Goal: Check status: Check status

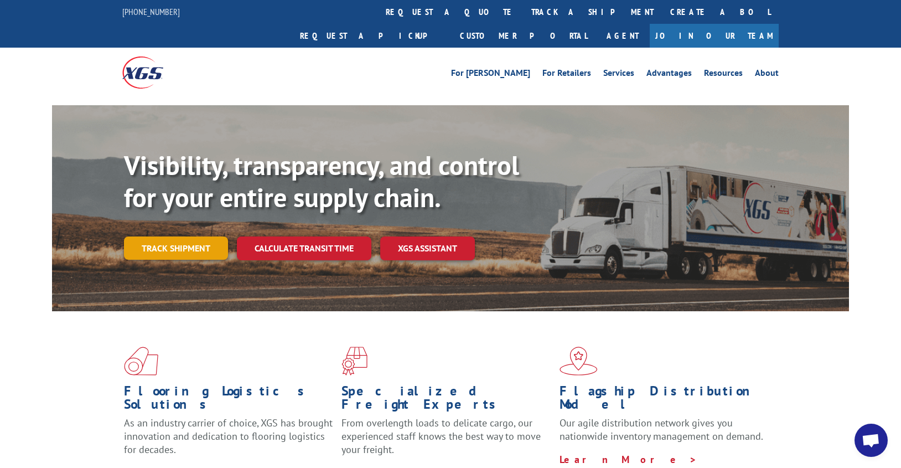
click at [203, 236] on link "Track shipment" at bounding box center [176, 247] width 104 height 23
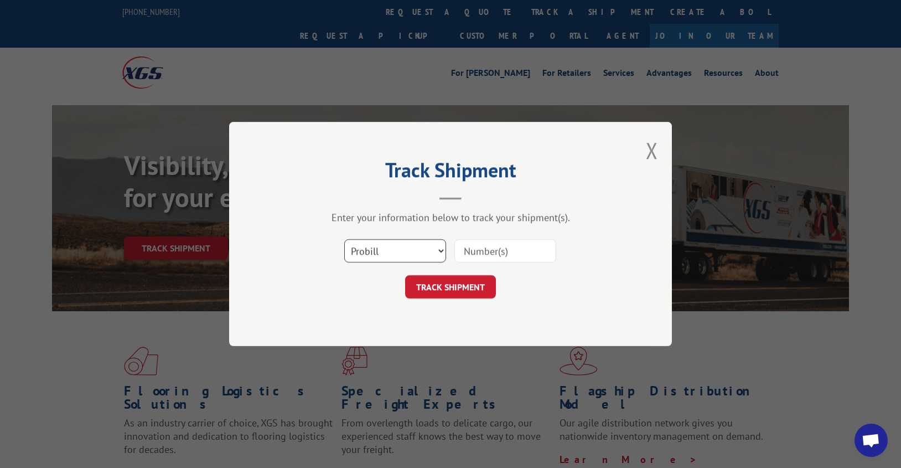
click at [441, 250] on select "Select category... Probill BOL PO" at bounding box center [395, 250] width 102 height 23
select select "bol"
click at [344, 239] on select "Select category... Probill BOL PO" at bounding box center [395, 250] width 102 height 23
click at [488, 251] on input at bounding box center [506, 250] width 102 height 23
type input "8641137"
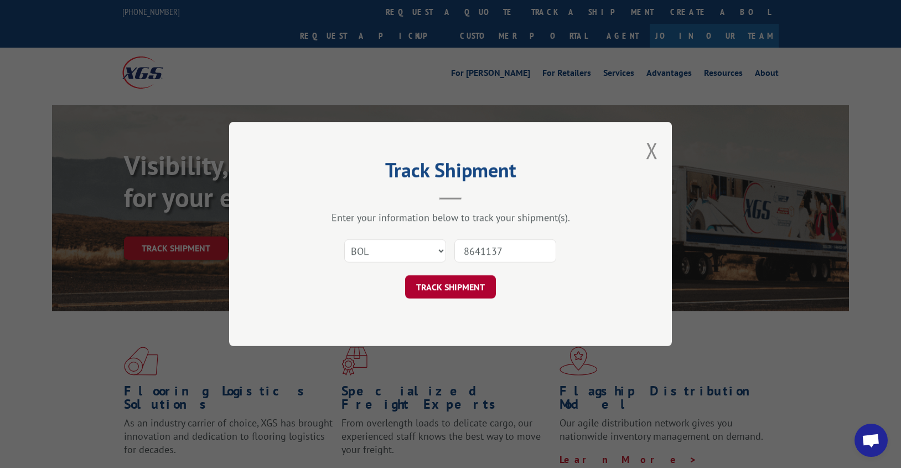
click at [469, 286] on button "TRACK SHIPMENT" at bounding box center [450, 286] width 91 height 23
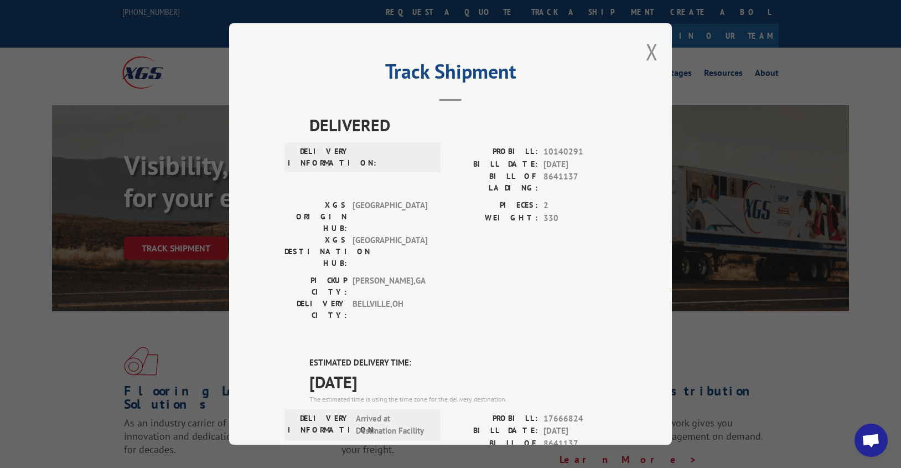
click at [204, 125] on div "Track Shipment DELIVERED DELIVERY INFORMATION: PROBILL: 10140291 BILL DATE: 05/…" at bounding box center [450, 234] width 901 height 468
click at [646, 51] on button "Close modal" at bounding box center [652, 51] width 12 height 29
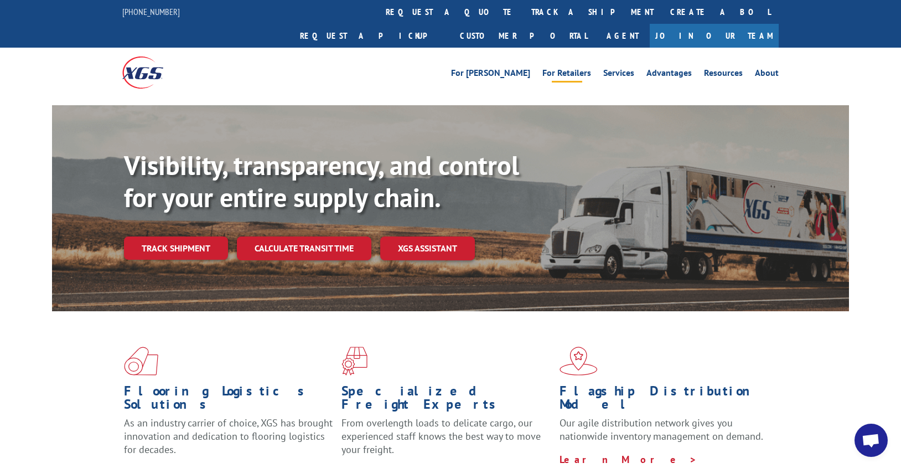
click at [561, 69] on link "For Retailers" at bounding box center [567, 75] width 49 height 12
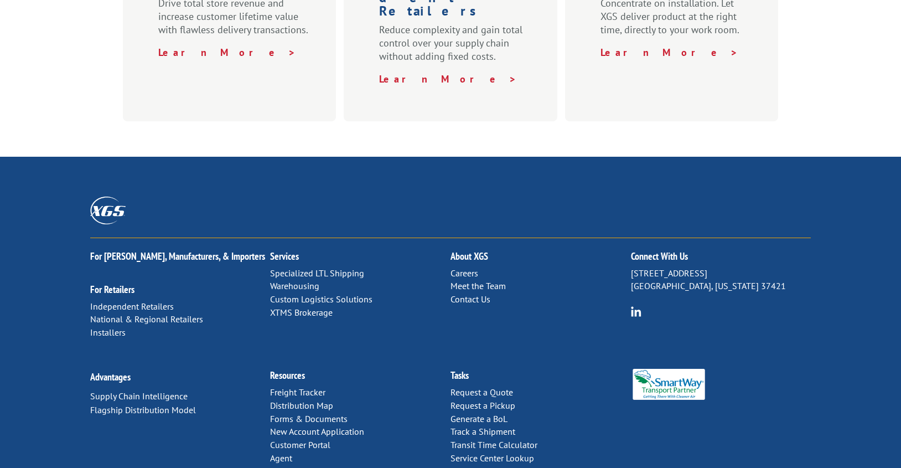
scroll to position [584, 0]
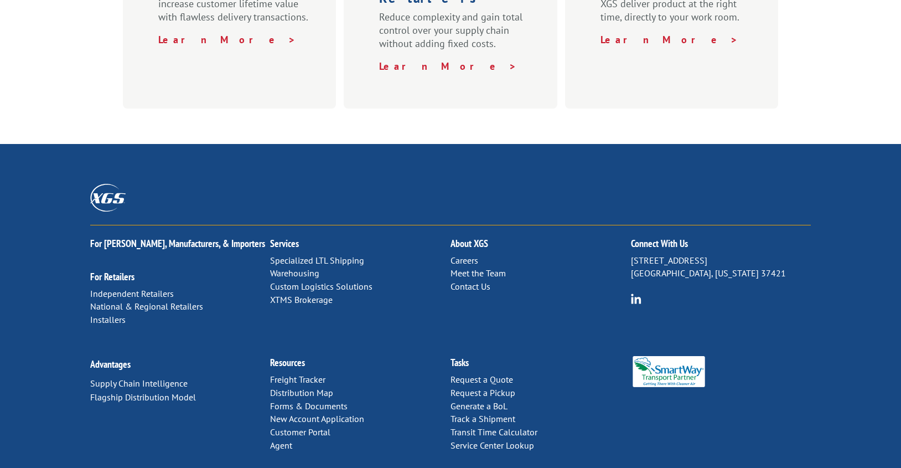
click at [294, 387] on link "Distribution Map" at bounding box center [301, 392] width 63 height 11
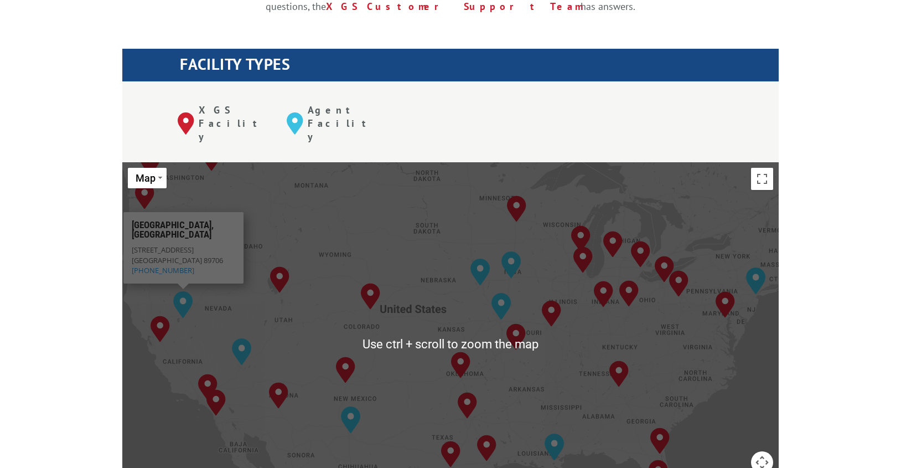
scroll to position [498, 0]
